Goal: Transaction & Acquisition: Purchase product/service

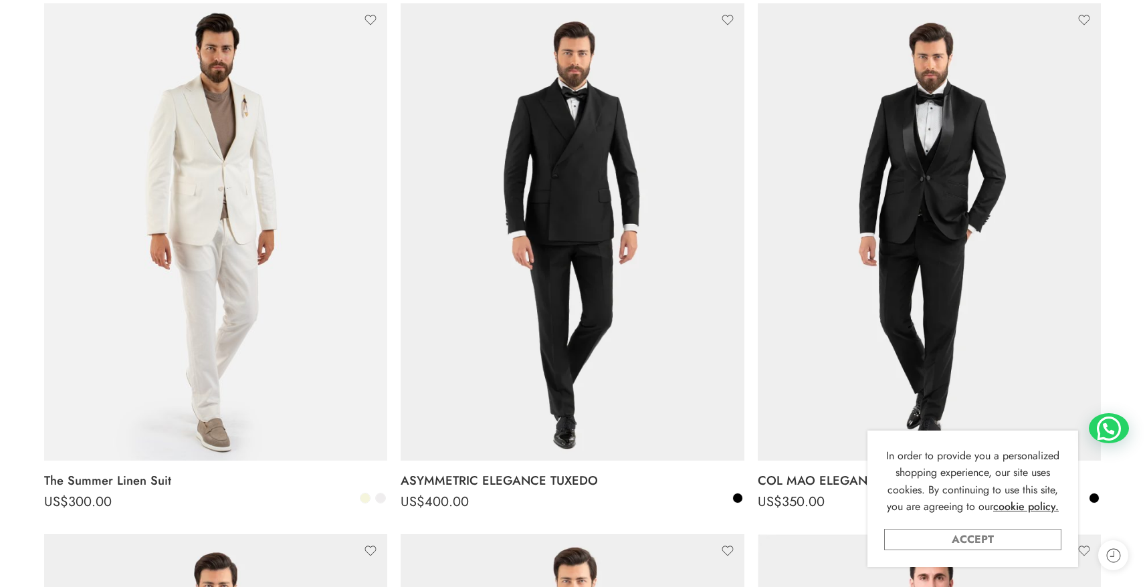
click at [997, 535] on link "Accept" at bounding box center [973, 539] width 177 height 21
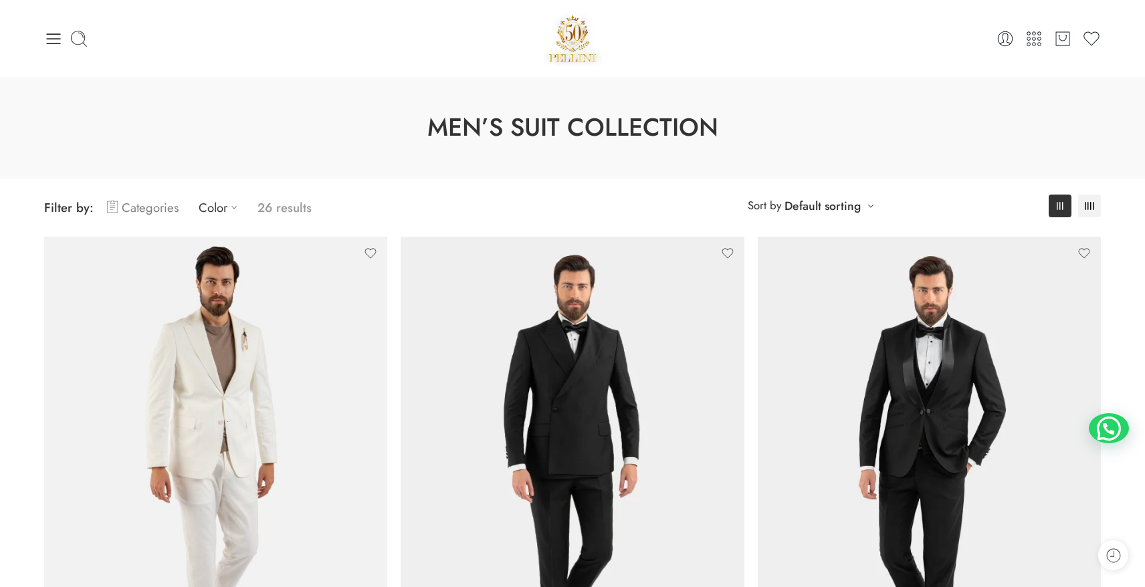
click at [171, 204] on link "Categories" at bounding box center [143, 207] width 72 height 31
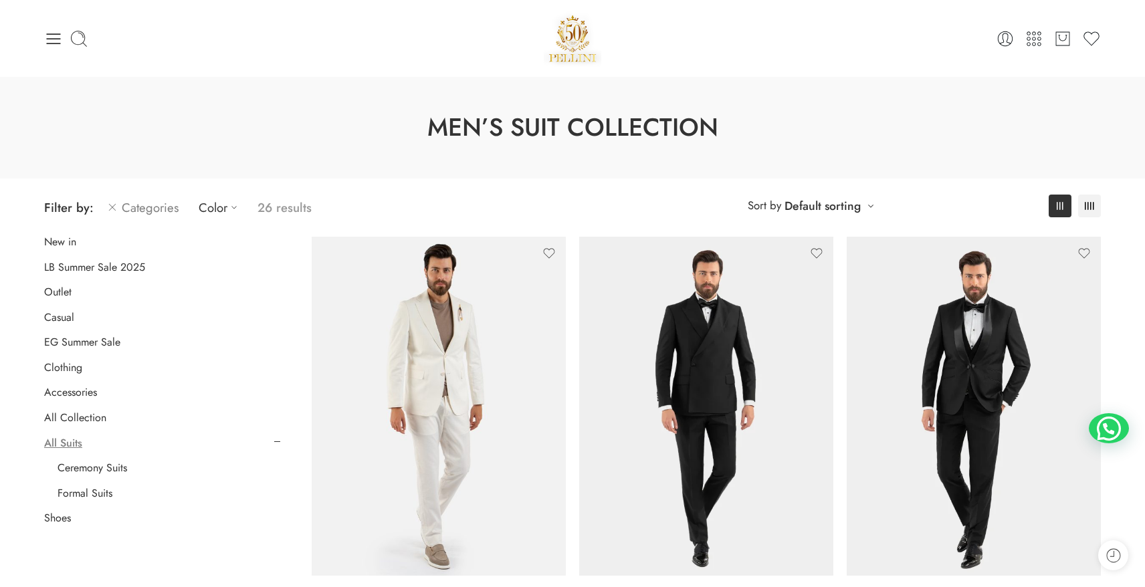
click at [171, 204] on link "Categories" at bounding box center [143, 207] width 72 height 31
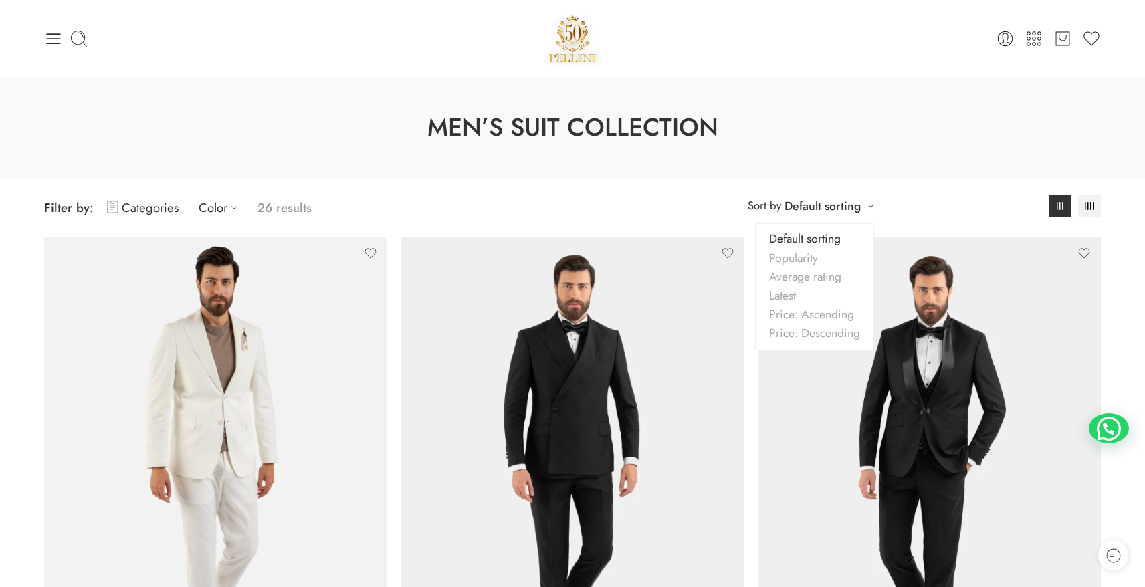
click at [803, 200] on link "Default sorting" at bounding box center [823, 206] width 76 height 19
click at [1087, 204] on icon at bounding box center [1089, 206] width 9 height 8
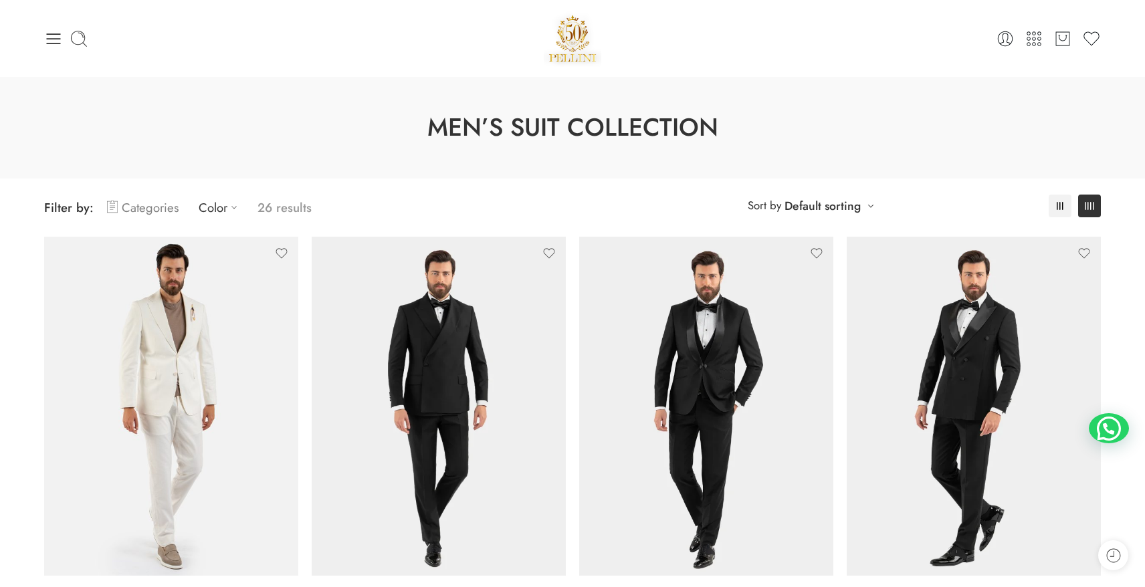
click at [132, 207] on link "Categories" at bounding box center [143, 207] width 72 height 31
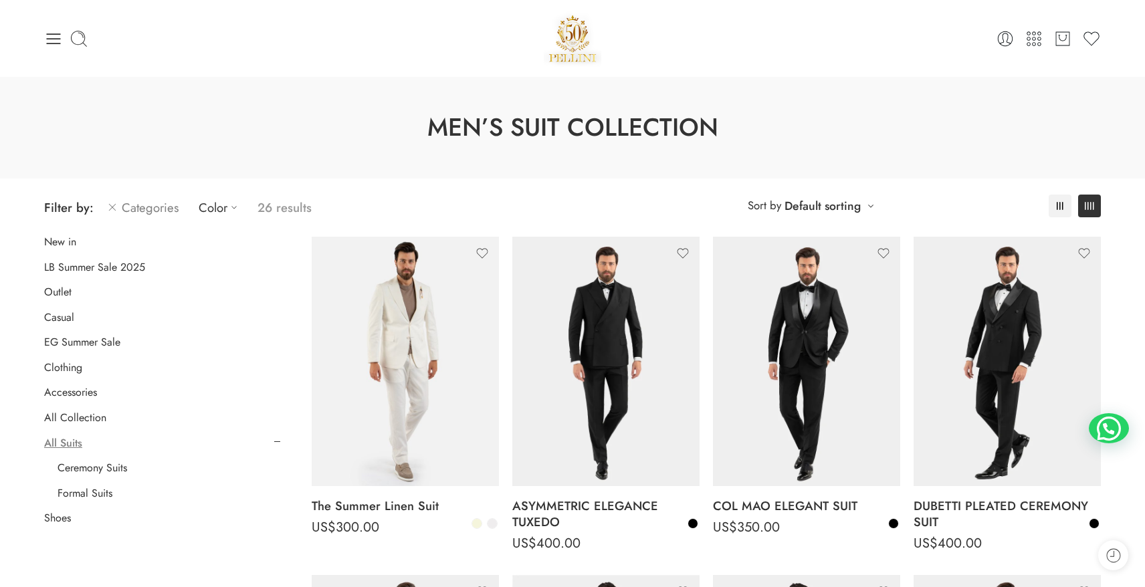
click at [116, 208] on icon at bounding box center [112, 207] width 11 height 16
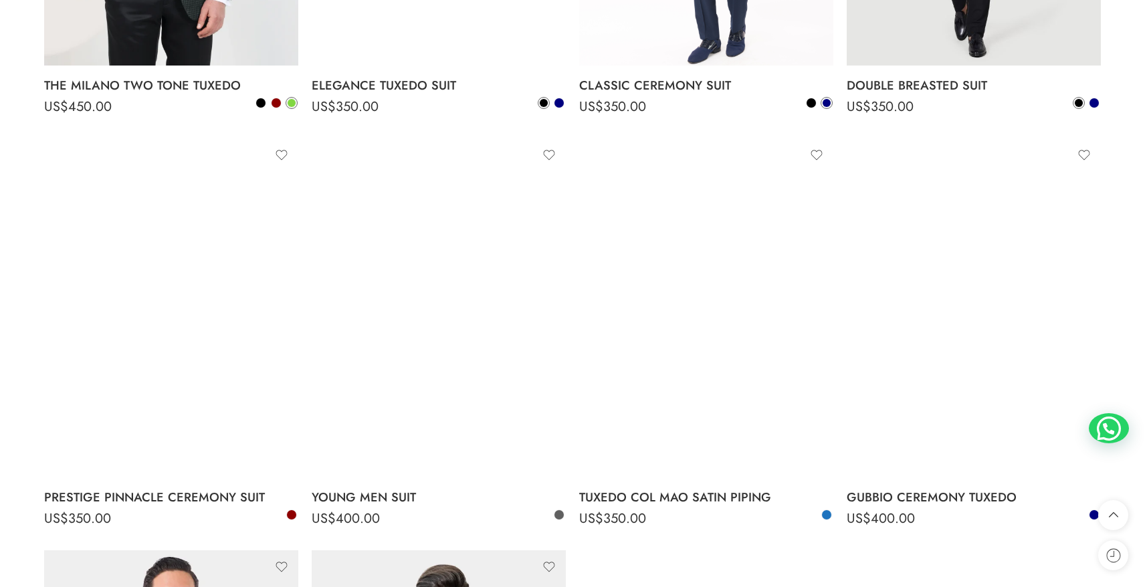
scroll to position [2290, 0]
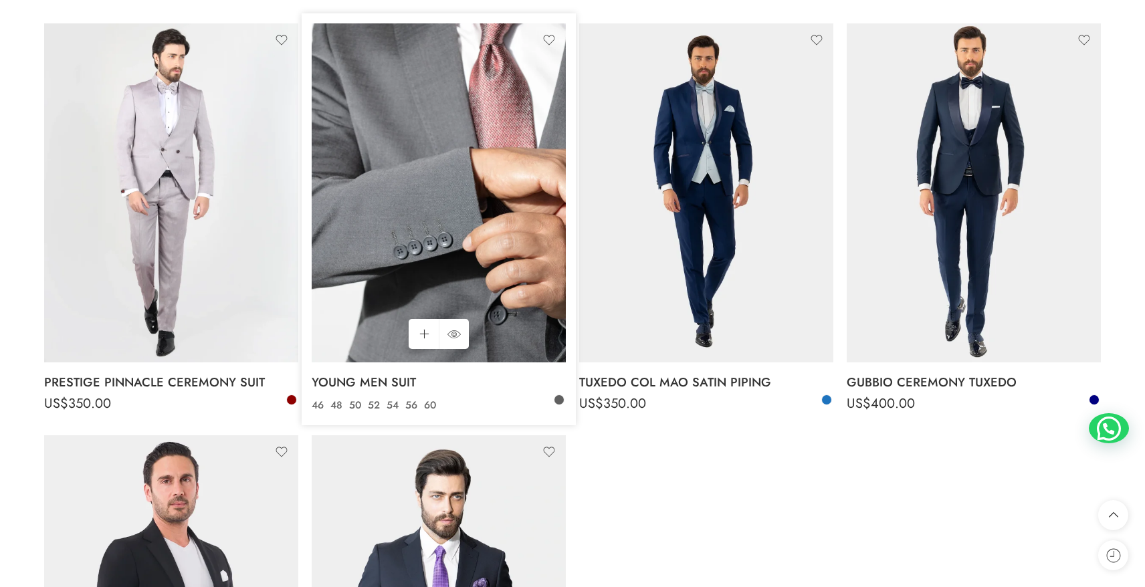
click at [495, 185] on img at bounding box center [439, 192] width 254 height 339
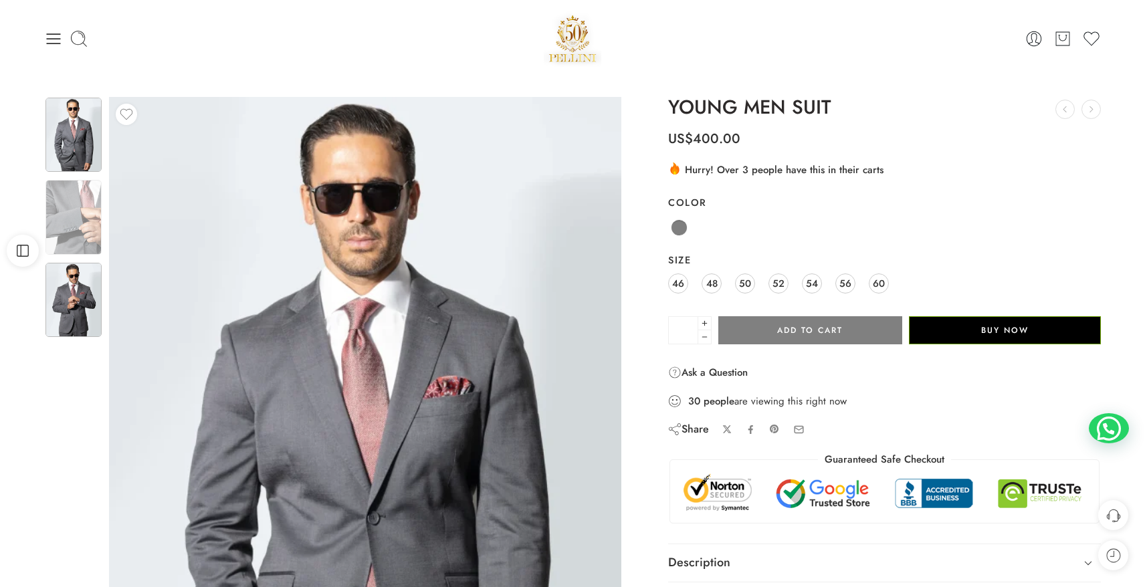
click at [64, 319] on img at bounding box center [73, 300] width 56 height 74
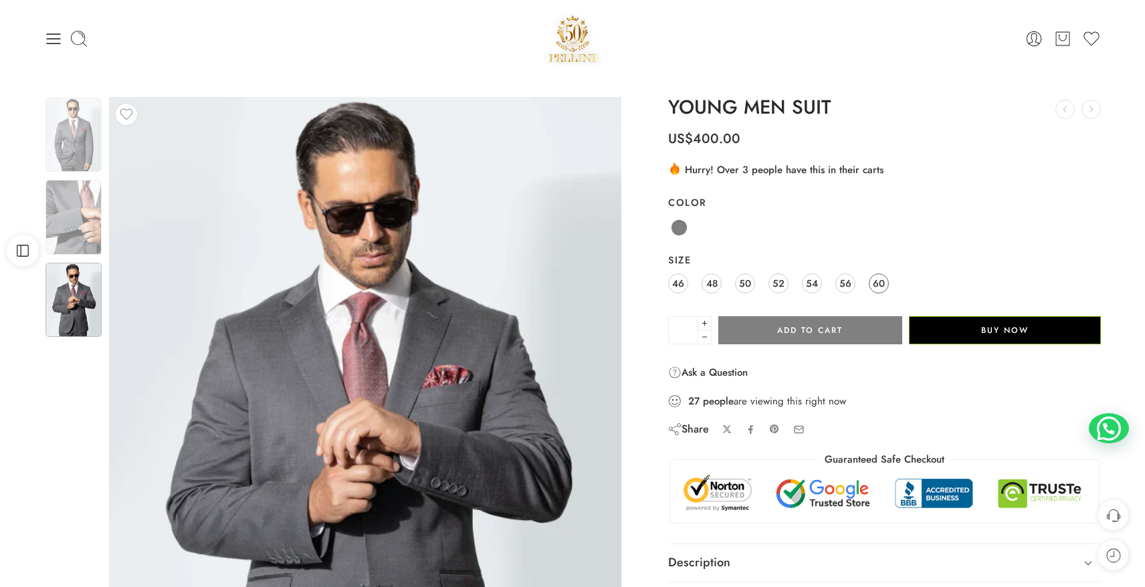
click at [881, 286] on span "60" at bounding box center [879, 283] width 12 height 18
click at [684, 286] on span "46" at bounding box center [678, 283] width 12 height 18
click at [872, 284] on link "60" at bounding box center [879, 284] width 20 height 20
